Goal: Navigation & Orientation: Find specific page/section

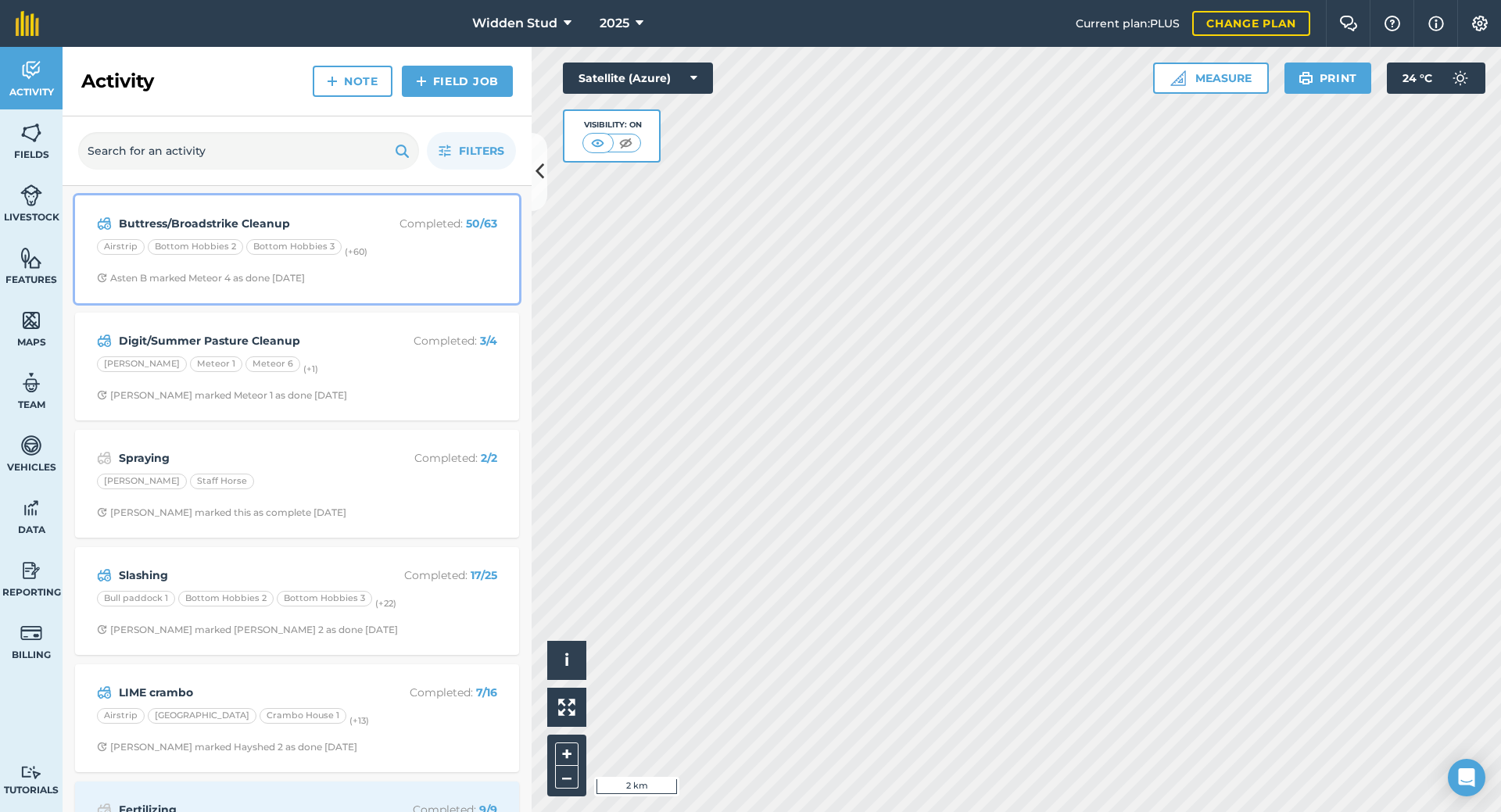
click at [395, 235] on div "Buttress/Broadstrike Cleanup Completed : 50 / 63 Airstrip Bottom Hobbies 2 Bott…" at bounding box center [297, 248] width 425 height 89
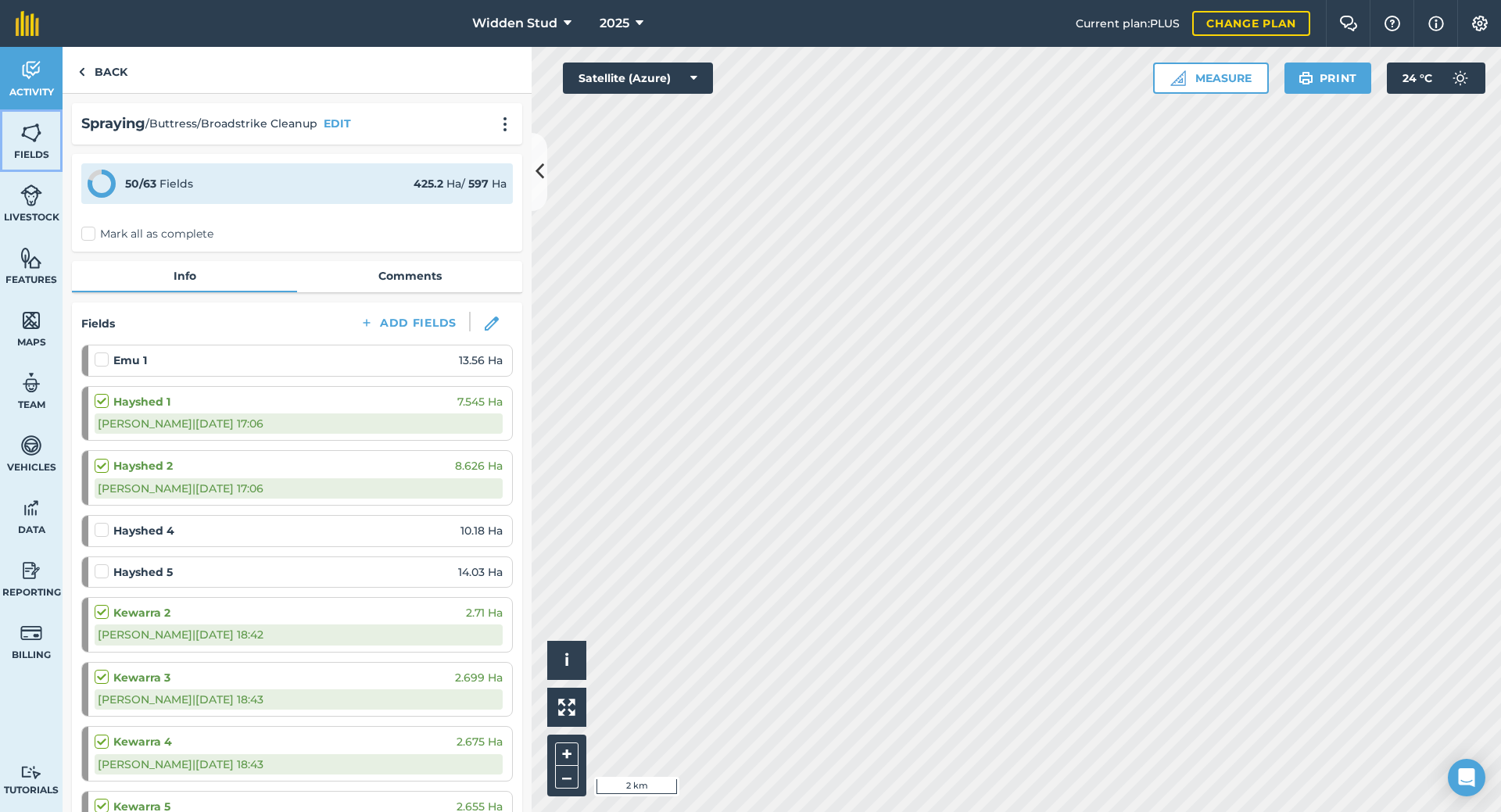
click at [26, 144] on img at bounding box center [31, 133] width 22 height 24
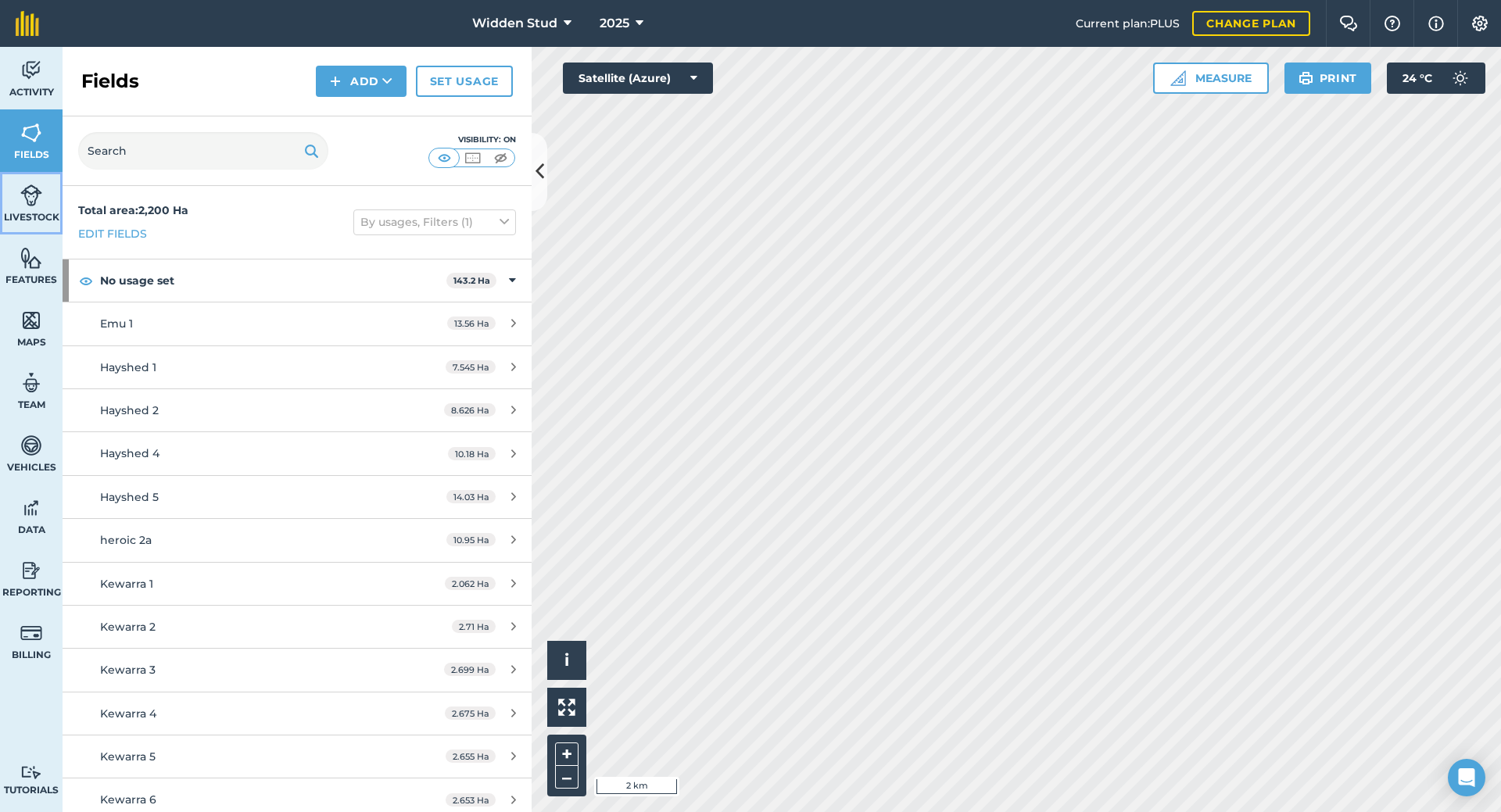
click at [31, 187] on img at bounding box center [31, 195] width 22 height 24
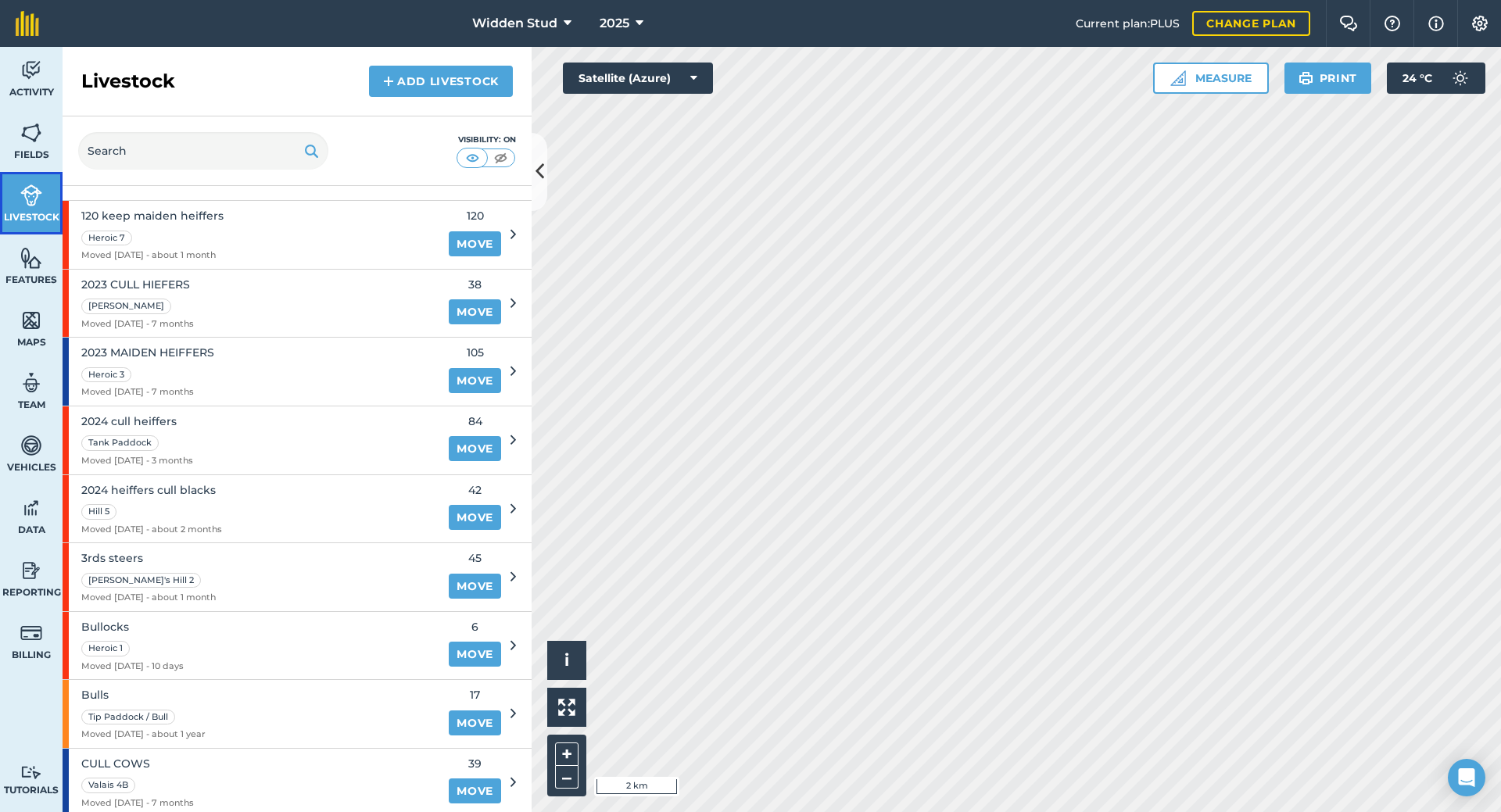
scroll to position [88, 0]
